Goal: Information Seeking & Learning: Learn about a topic

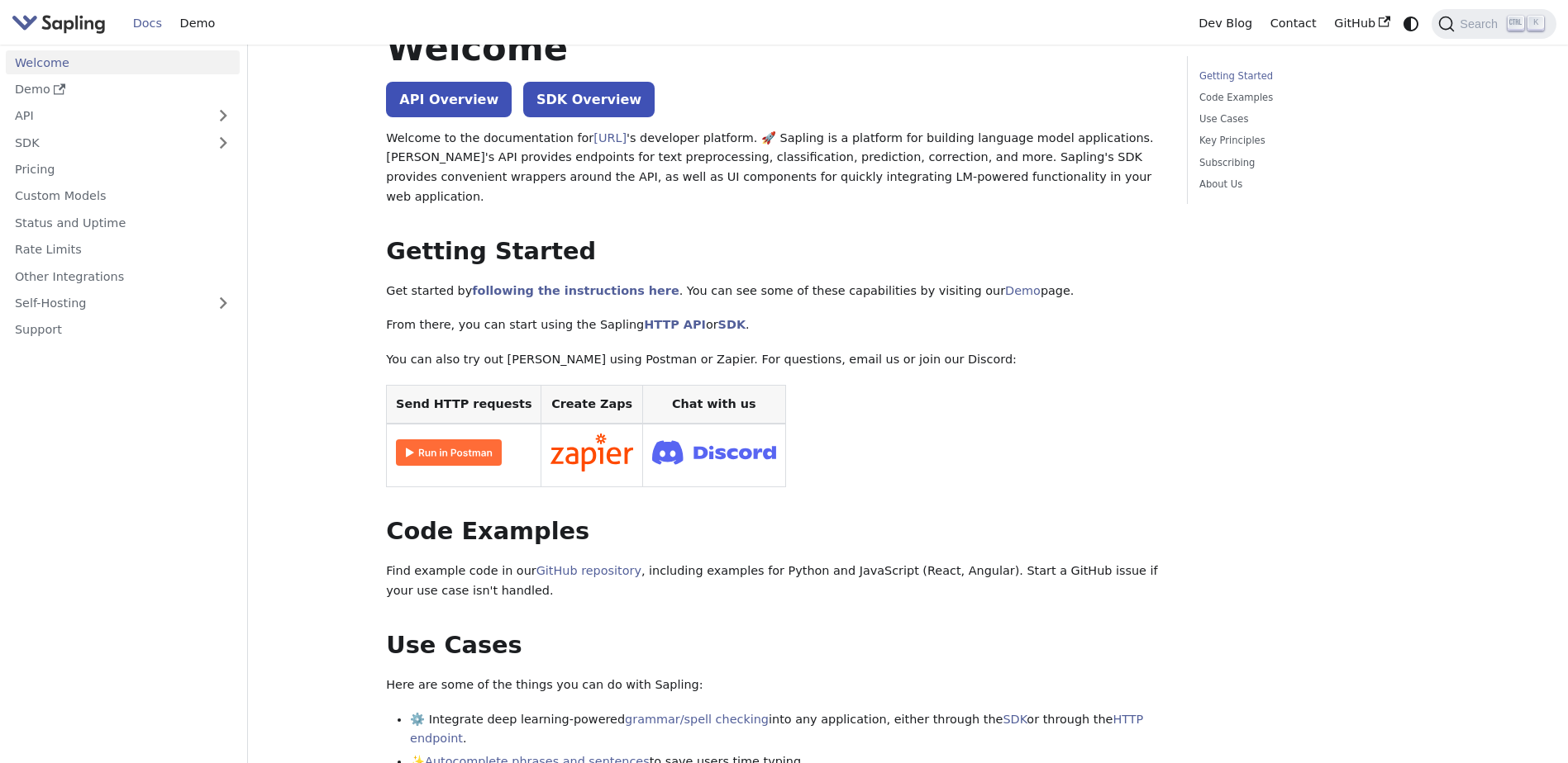
scroll to position [82, 0]
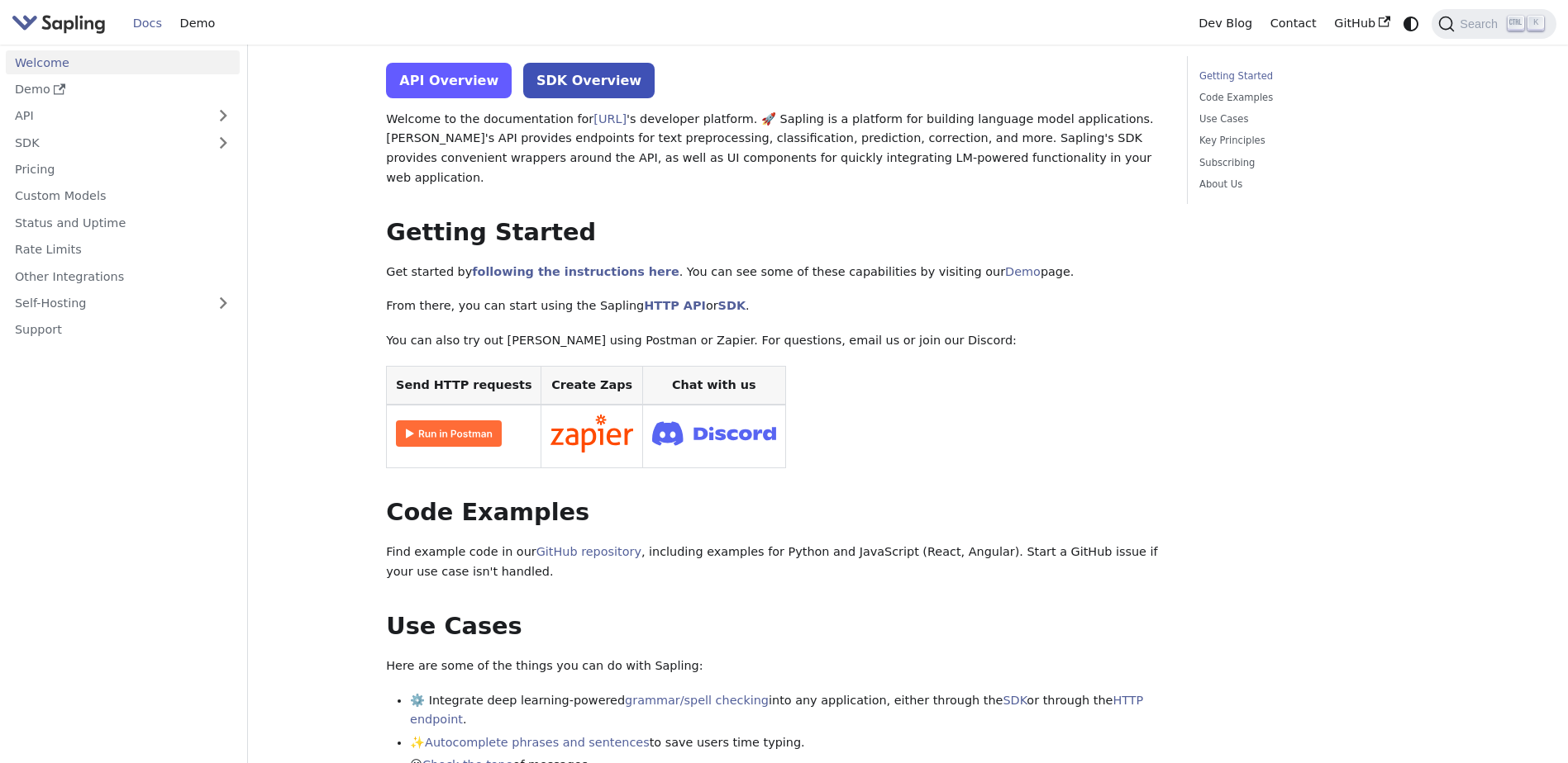
click at [460, 75] on link "API Overview" at bounding box center [448, 80] width 126 height 35
